Goal: Book appointment/travel/reservation

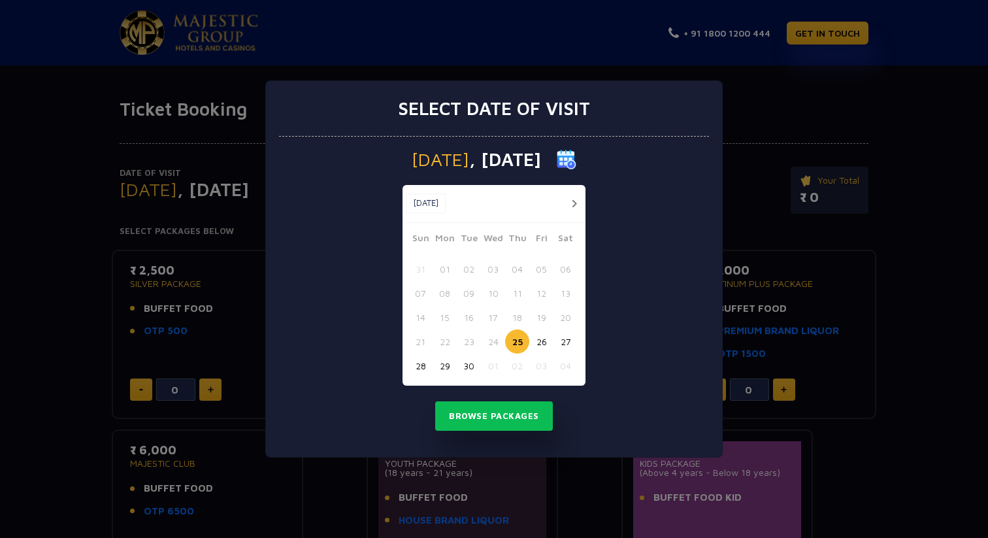
click at [425, 366] on button "28" at bounding box center [420, 365] width 24 height 24
click at [494, 417] on button "Browse Packages" at bounding box center [494, 416] width 118 height 30
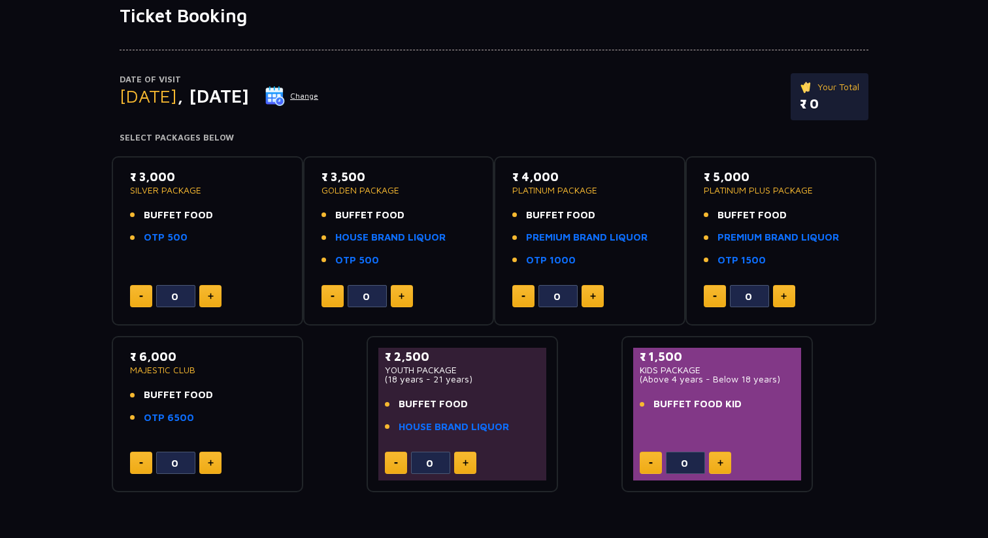
scroll to position [95, 0]
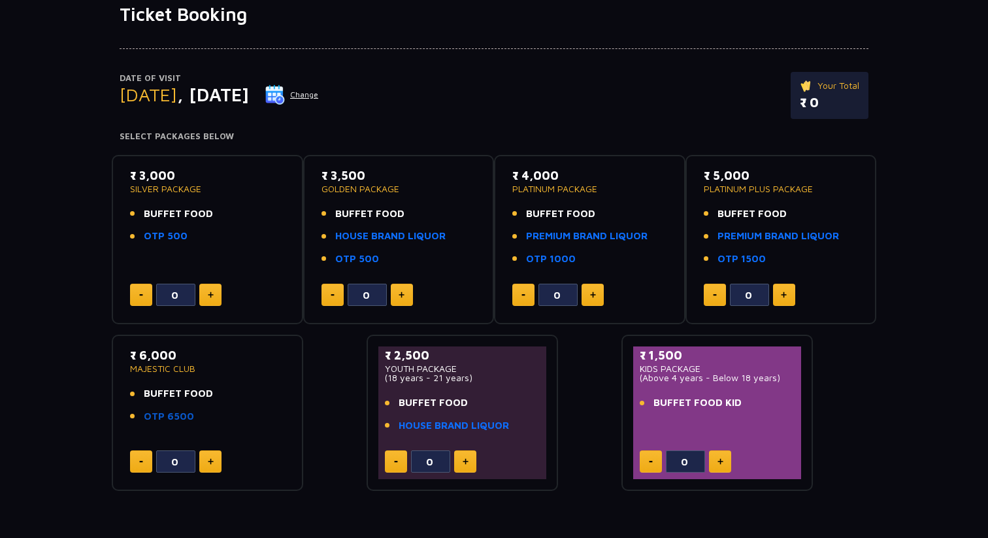
click at [183, 416] on link "OTP 6500" at bounding box center [169, 416] width 50 height 15
click at [567, 234] on link "PREMIUM BRAND LIQUOR" at bounding box center [586, 236] width 121 height 15
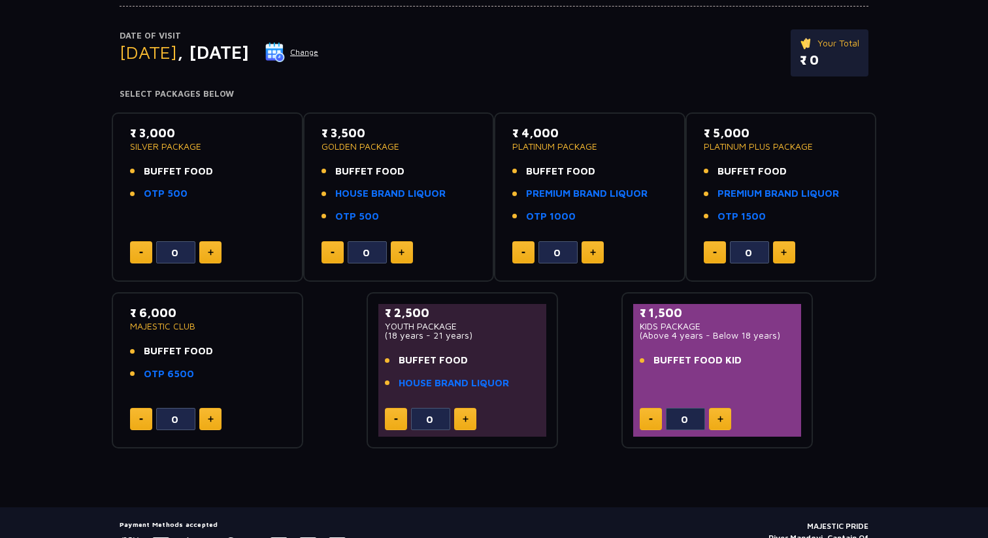
scroll to position [205, 0]
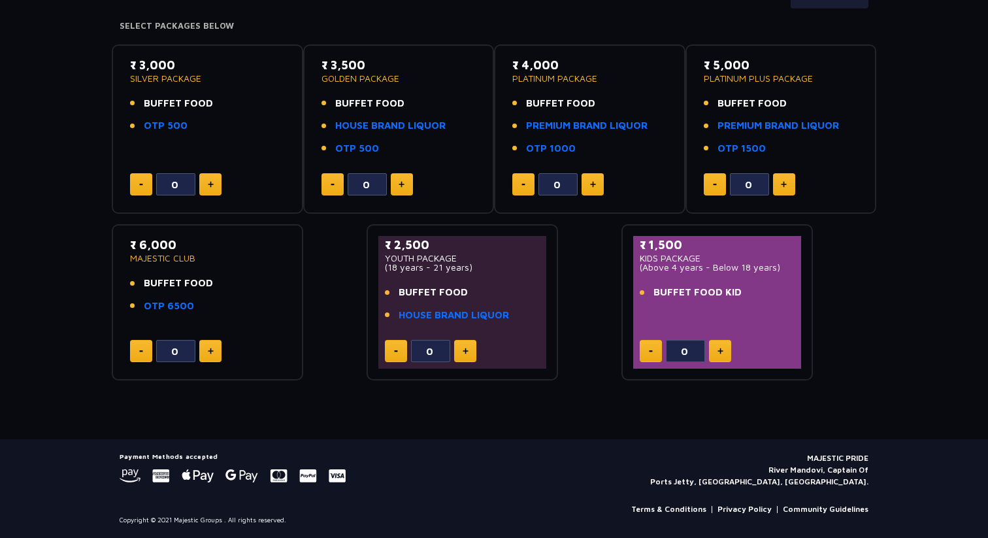
click at [432, 257] on p "YOUTH PACKAGE" at bounding box center [462, 257] width 155 height 9
click at [410, 248] on p "₹ 2,500" at bounding box center [462, 245] width 155 height 18
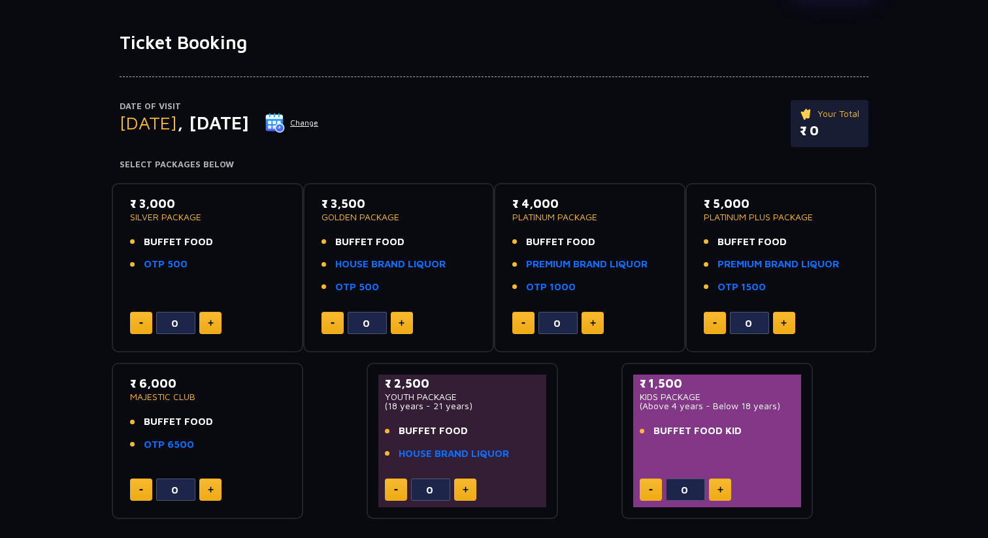
scroll to position [0, 0]
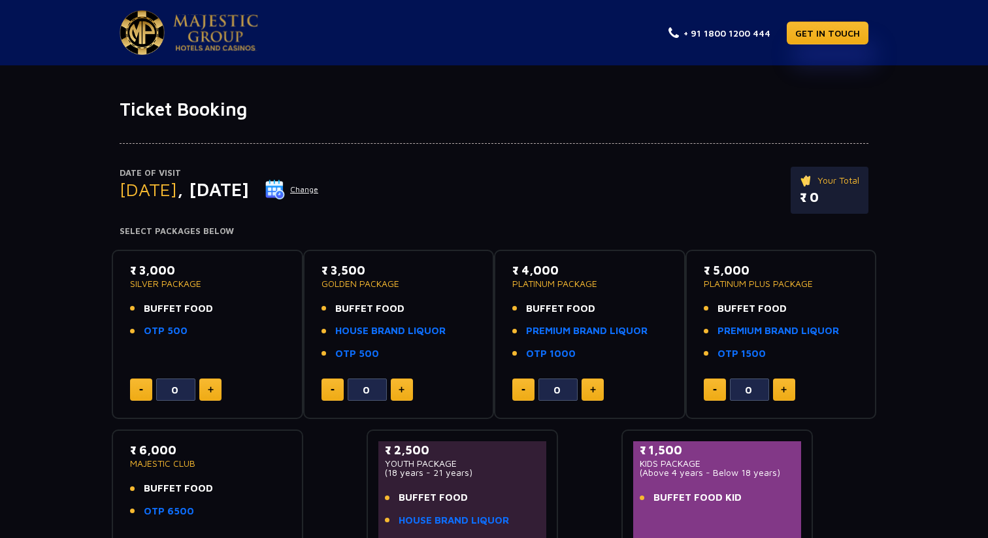
click at [319, 189] on button "Change" at bounding box center [292, 189] width 54 height 21
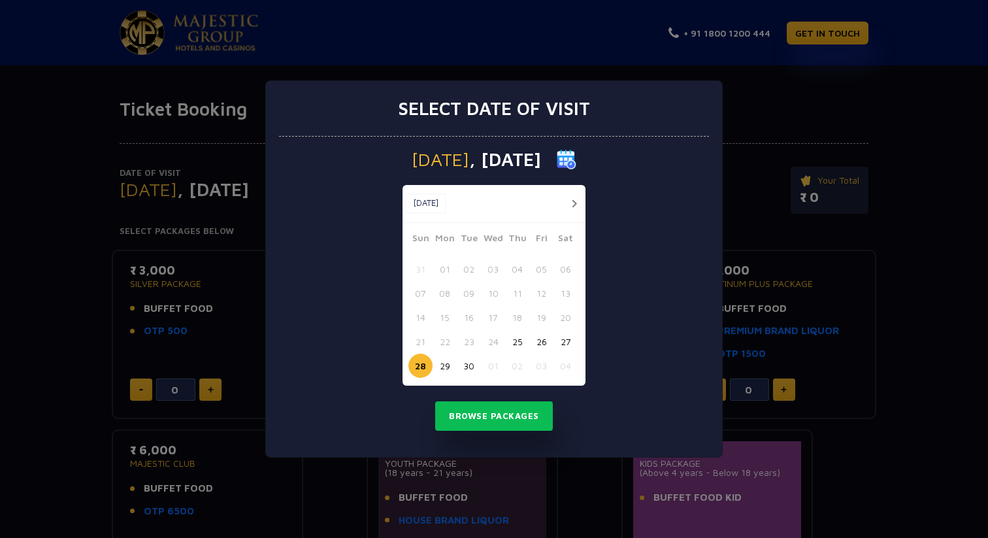
click at [467, 368] on button "30" at bounding box center [469, 365] width 24 height 24
click at [492, 421] on button "Browse Packages" at bounding box center [494, 416] width 118 height 30
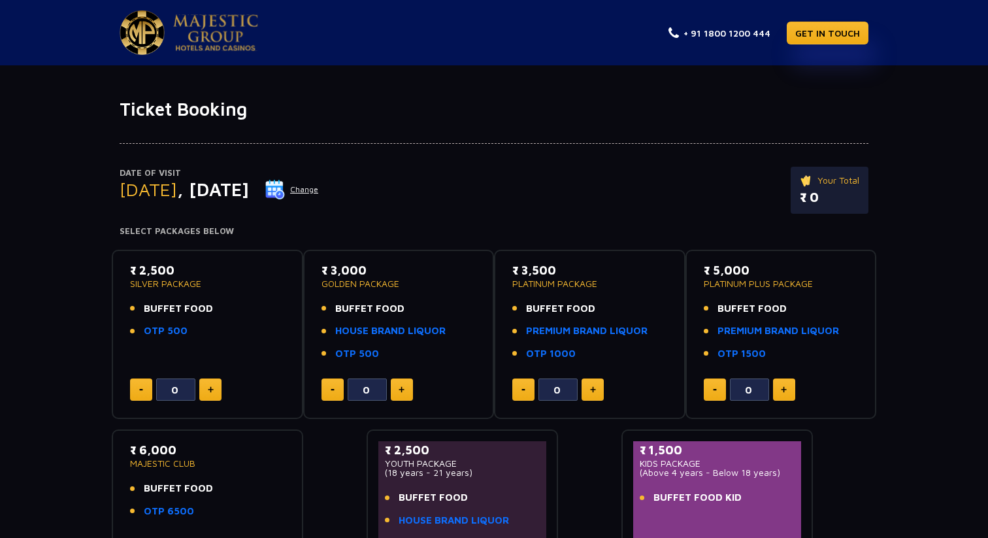
click at [319, 188] on button "Change" at bounding box center [292, 189] width 54 height 21
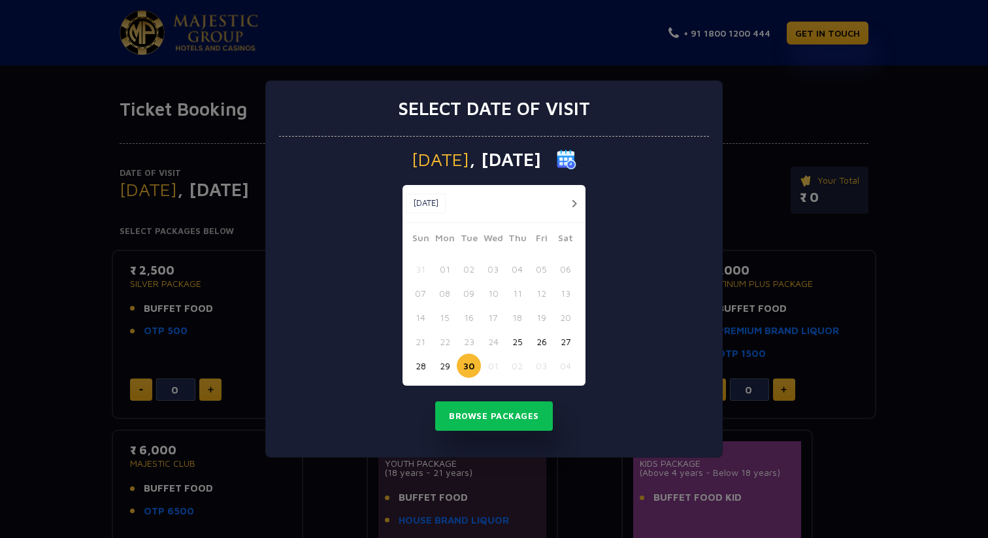
click at [426, 367] on button "28" at bounding box center [420, 365] width 24 height 24
click at [476, 413] on button "Browse Packages" at bounding box center [494, 416] width 118 height 30
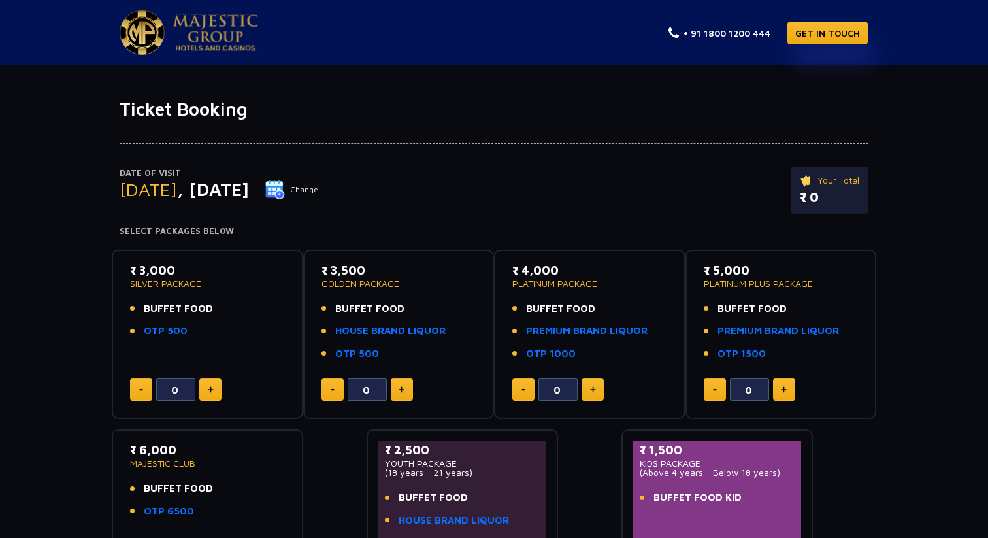
click at [218, 24] on img at bounding box center [215, 32] width 85 height 37
